Goal: Transaction & Acquisition: Purchase product/service

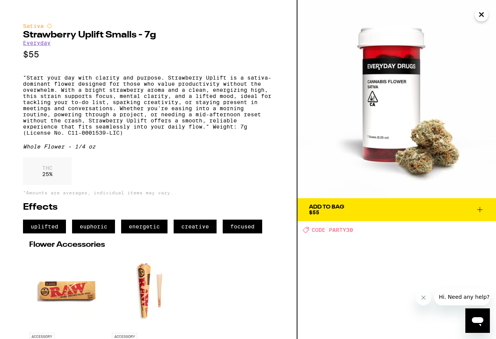
click at [444, 7] on img at bounding box center [396, 99] width 198 height 198
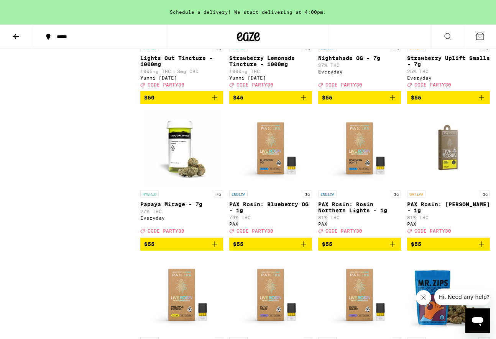
click at [351, 41] on img "Open page for Nightshade OG - 7g from Everyday" at bounding box center [359, 2] width 77 height 77
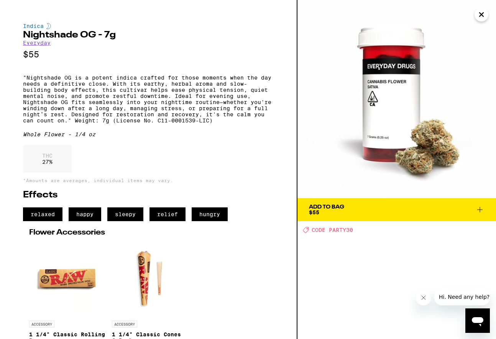
click at [481, 17] on icon "Close" at bounding box center [481, 14] width 9 height 11
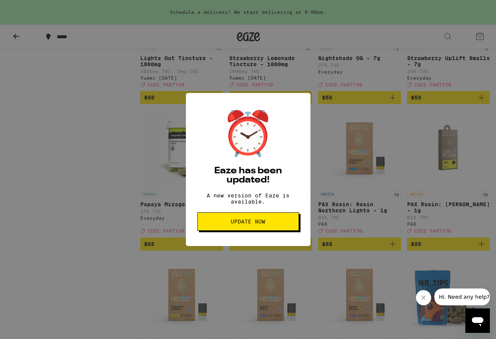
click at [267, 225] on span "Update Now" at bounding box center [248, 221] width 89 height 5
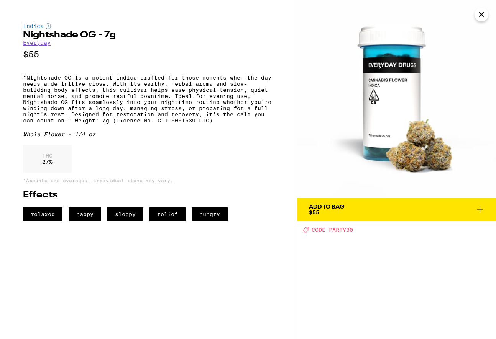
scroll to position [4101, 0]
click at [478, 17] on icon "Close" at bounding box center [481, 14] width 9 height 11
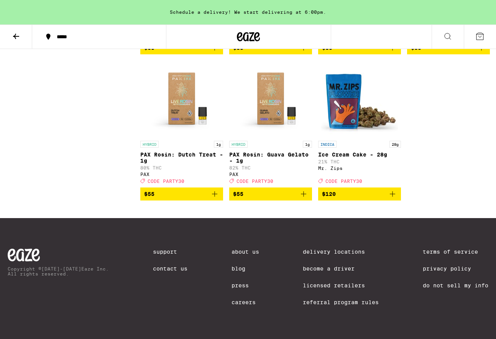
scroll to position [4323, 0]
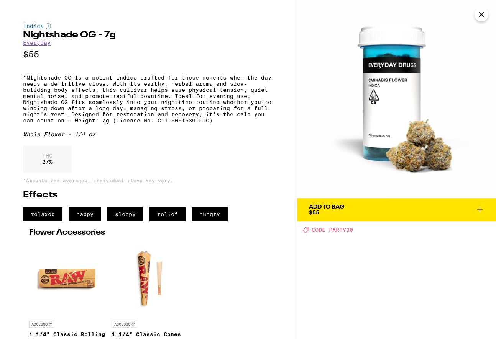
click at [479, 15] on icon "Close" at bounding box center [481, 14] width 9 height 11
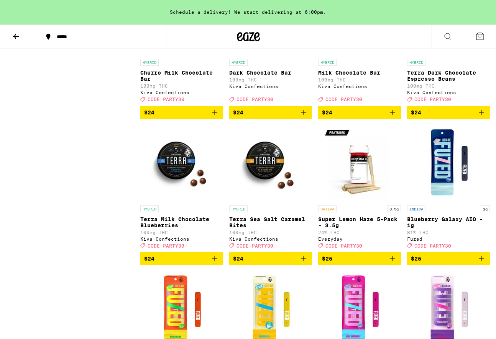
scroll to position [2304, 0]
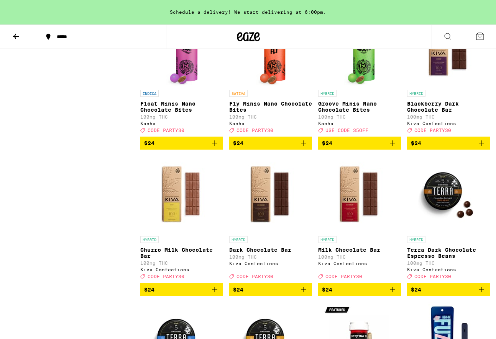
click at [248, 38] on icon at bounding box center [248, 37] width 23 height 14
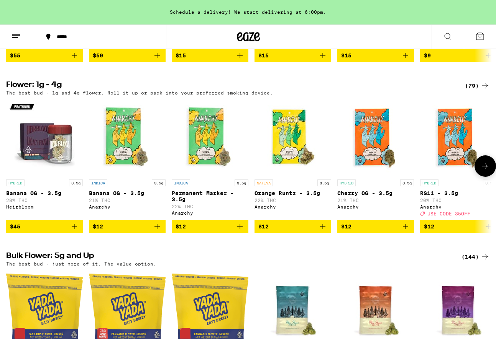
scroll to position [763, 0]
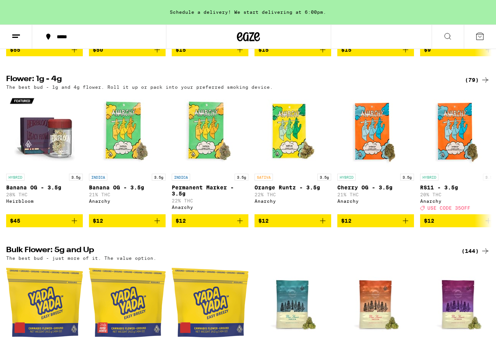
click at [480, 85] on div "(79)" at bounding box center [477, 79] width 25 height 9
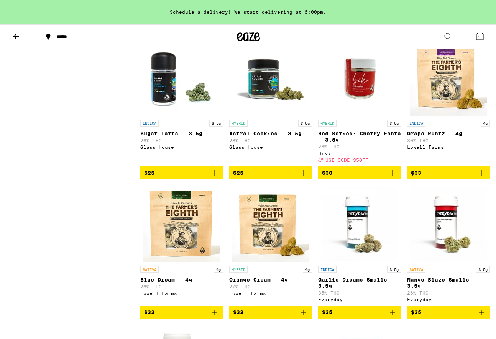
scroll to position [919, 0]
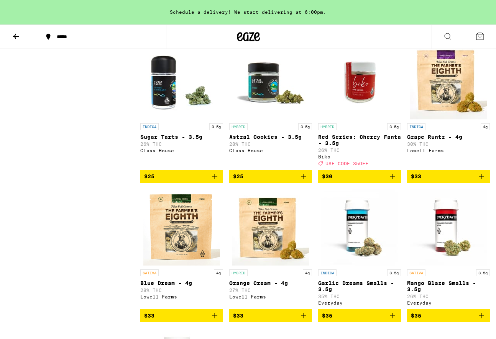
click at [355, 117] on img "Open page for Red Series: Cherry Fanta - 3.5g from Biko" at bounding box center [359, 81] width 77 height 77
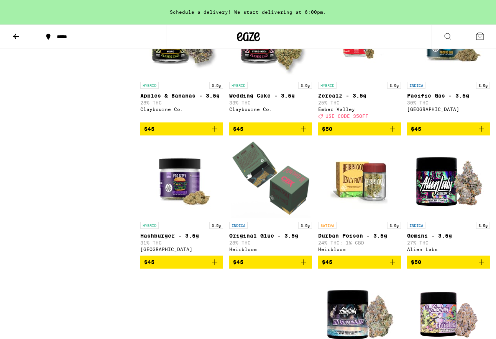
scroll to position [1654, 0]
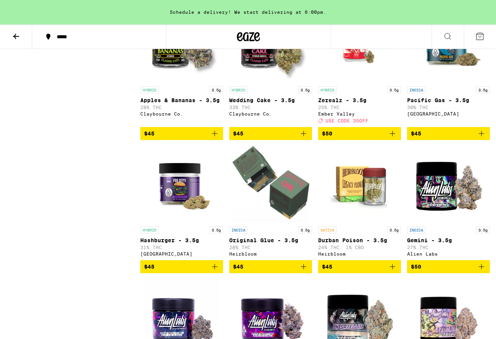
click at [350, 83] on img "Open page for Zerealz - 3.5g from Ember Valley" at bounding box center [359, 44] width 77 height 77
